Goal: Transaction & Acquisition: Obtain resource

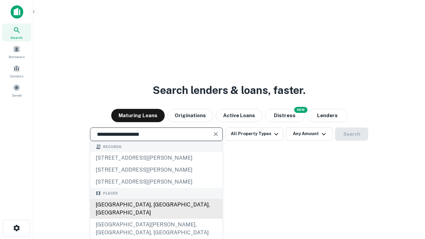
click at [156, 219] on div "[GEOGRAPHIC_DATA], [GEOGRAPHIC_DATA], [GEOGRAPHIC_DATA]" at bounding box center [156, 209] width 132 height 20
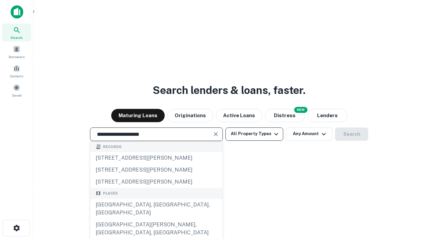
type input "**********"
click at [254, 134] on button "All Property Types" at bounding box center [254, 133] width 58 height 13
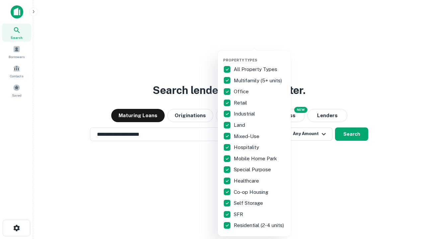
click at [259, 56] on button "button" at bounding box center [259, 56] width 73 height 0
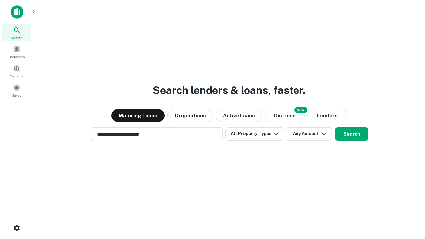
scroll to position [10, 0]
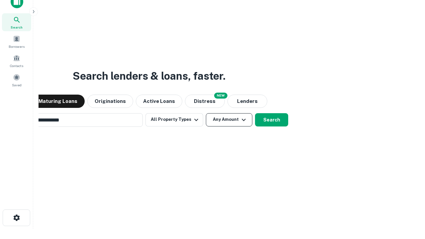
click at [206, 113] on button "Any Amount" at bounding box center [229, 119] width 46 height 13
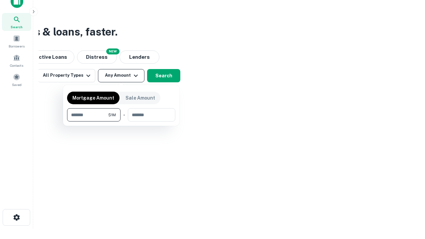
type input "*******"
click at [121, 121] on button "button" at bounding box center [121, 121] width 108 height 0
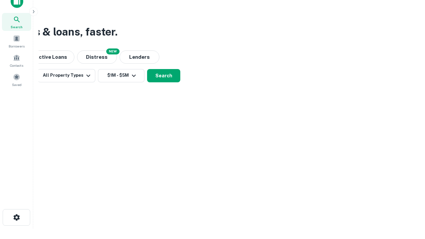
scroll to position [4, 122]
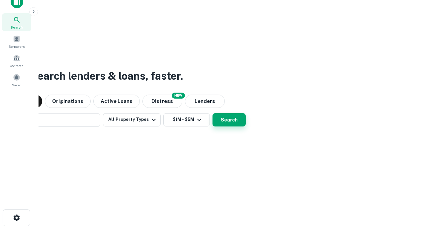
click at [212, 113] on button "Search" at bounding box center [228, 119] width 33 height 13
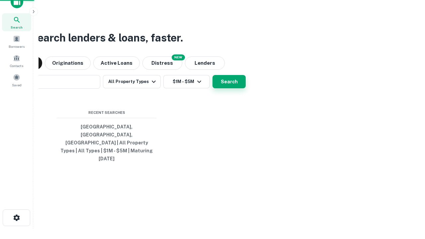
scroll to position [18, 188]
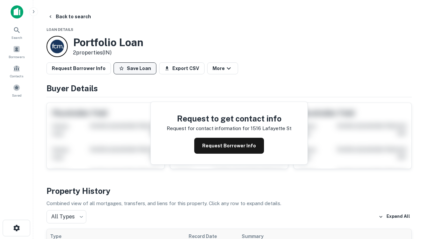
click at [135, 68] on button "Save Loan" at bounding box center [134, 68] width 43 height 12
click at [136, 68] on button "Loan Saved" at bounding box center [136, 68] width 46 height 12
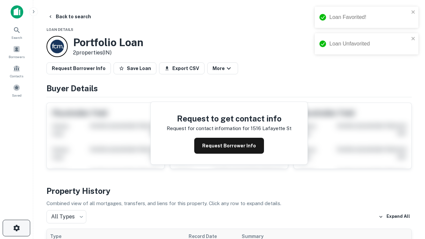
click at [16, 228] on icon "button" at bounding box center [17, 228] width 8 height 8
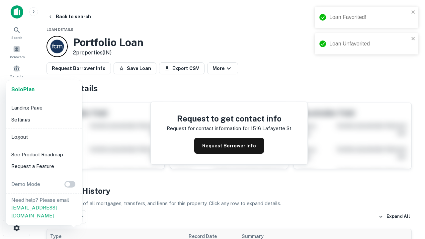
click at [44, 137] on li "Logout" at bounding box center [44, 137] width 71 height 12
